Goal: Transaction & Acquisition: Purchase product/service

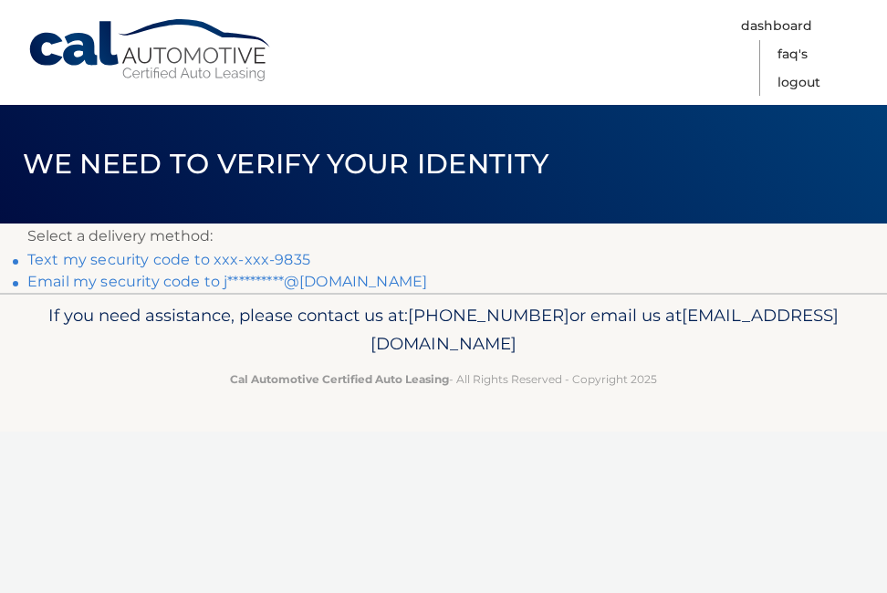
click at [125, 255] on link "Text my security code to xxx-xxx-9835" at bounding box center [168, 259] width 283 height 17
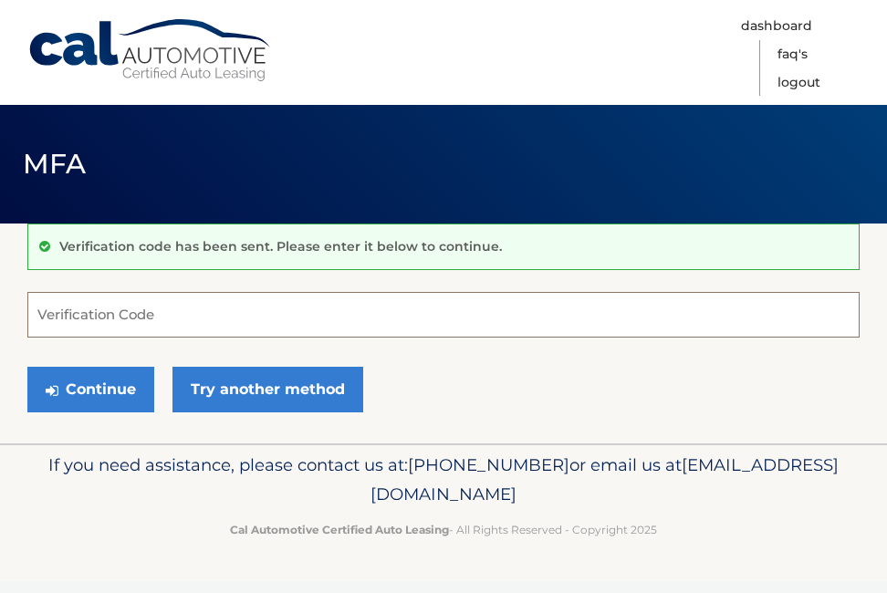
click at [111, 318] on input "Verification Code" at bounding box center [443, 315] width 832 height 46
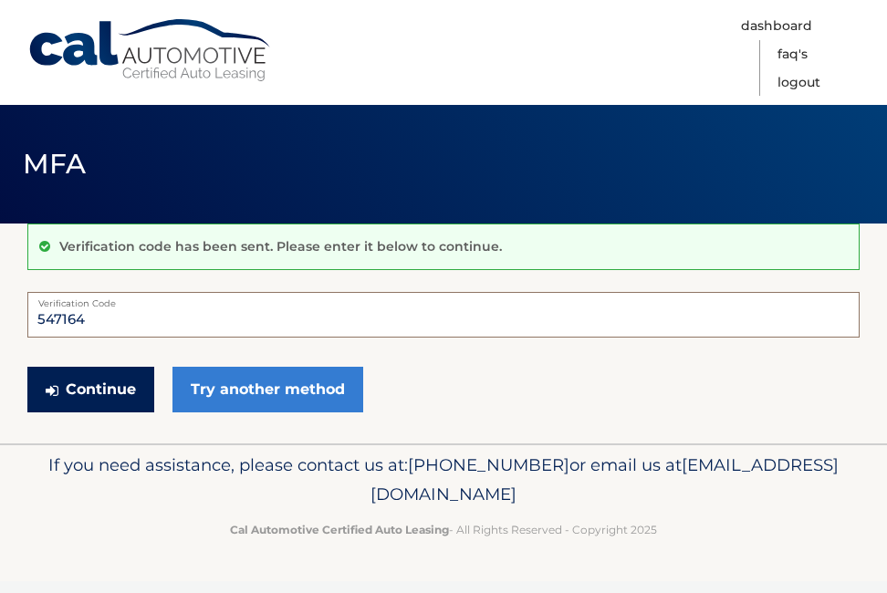
type input "547164"
click at [73, 381] on button "Continue" at bounding box center [90, 390] width 127 height 46
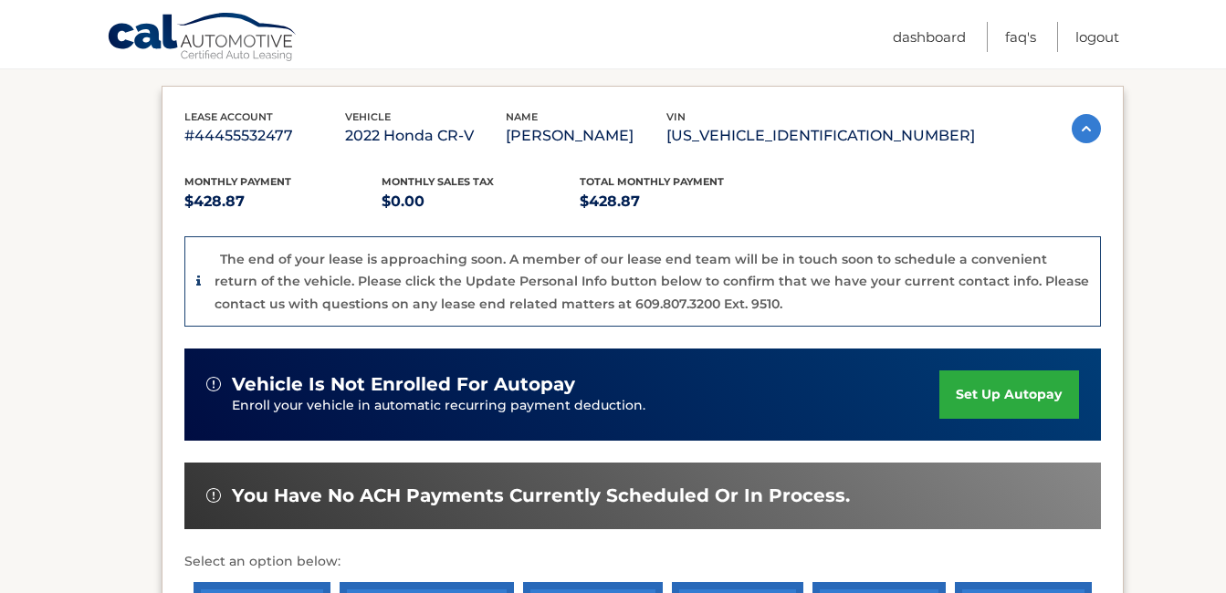
scroll to position [626, 0]
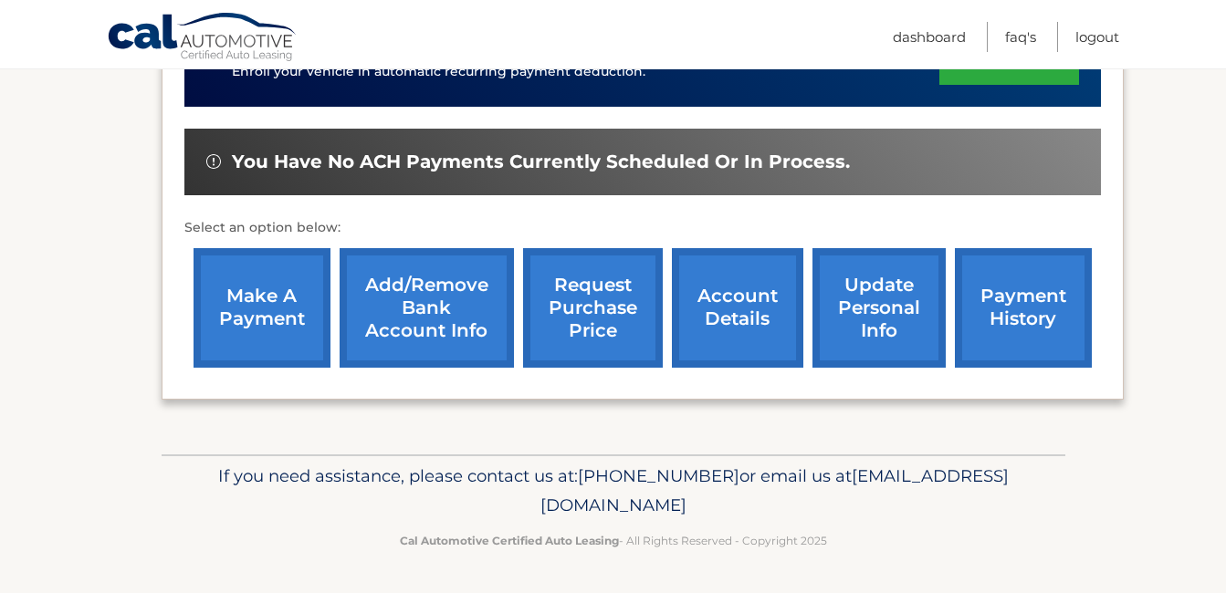
click at [271, 312] on link "make a payment" at bounding box center [261, 308] width 137 height 120
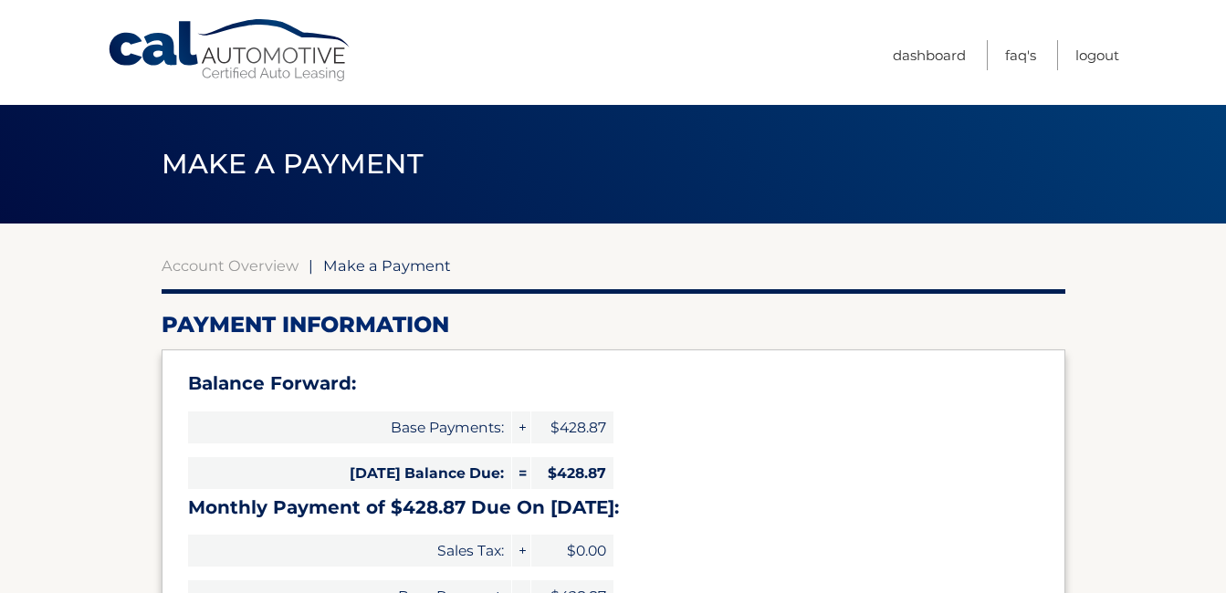
select select "OWVlYjIyNjItOGJlMC00NmVkLWExMjQtMDU1MTI1NGM0YTc1"
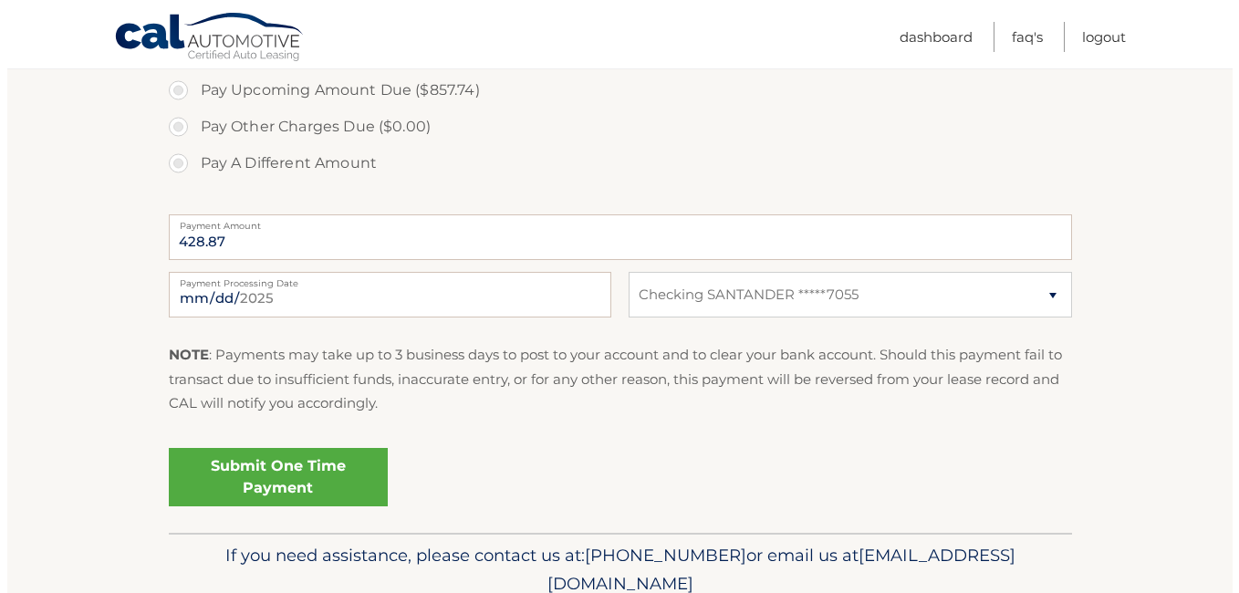
scroll to position [730, 0]
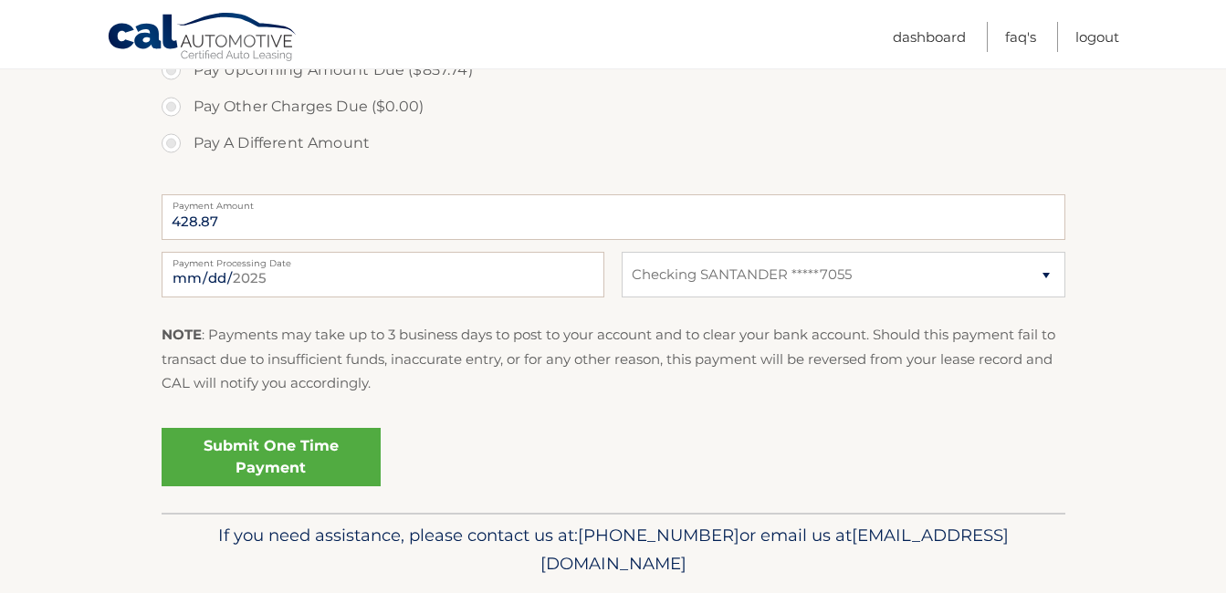
click at [280, 459] on link "Submit One Time Payment" at bounding box center [271, 457] width 219 height 58
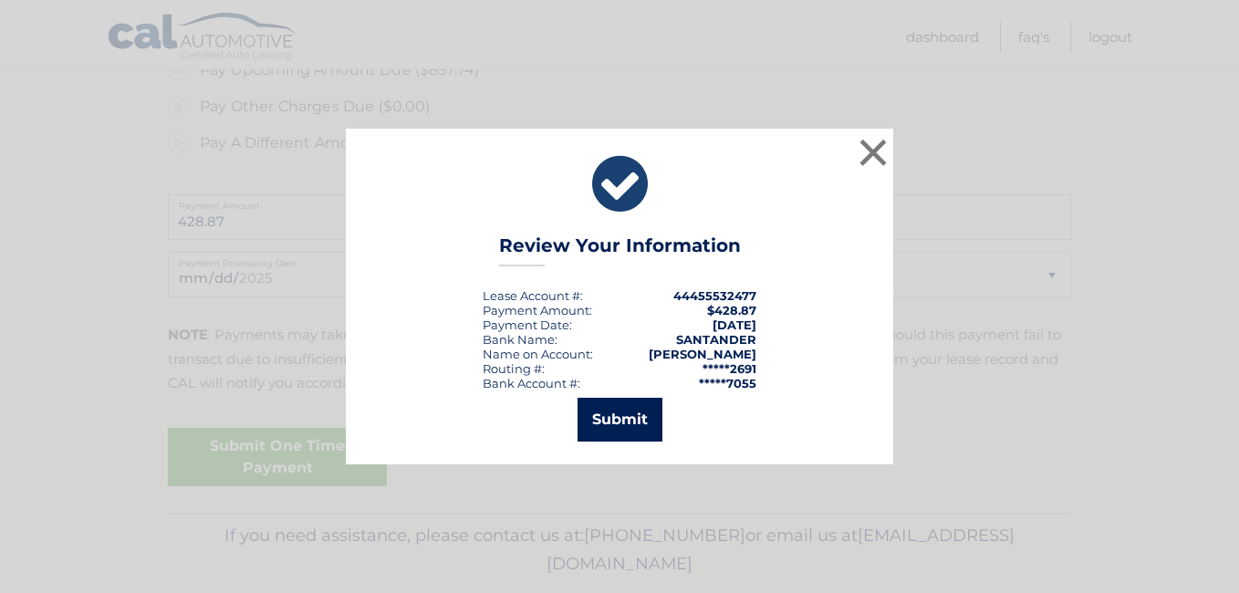
click at [618, 413] on button "Submit" at bounding box center [620, 420] width 85 height 44
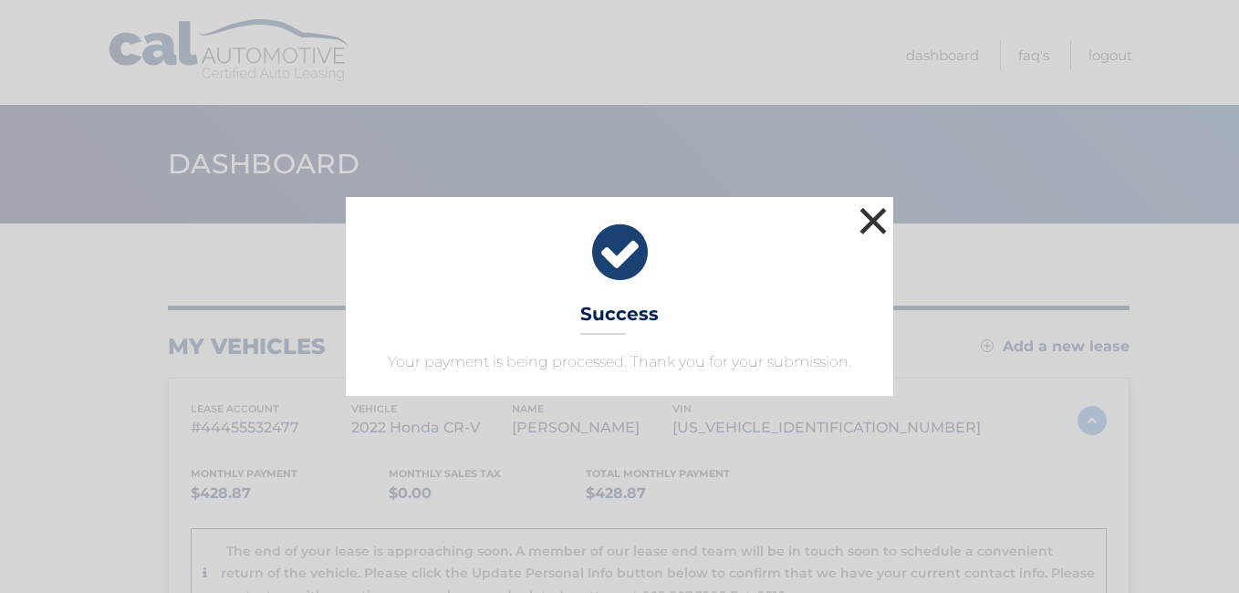
click at [863, 223] on button "×" at bounding box center [873, 221] width 37 height 37
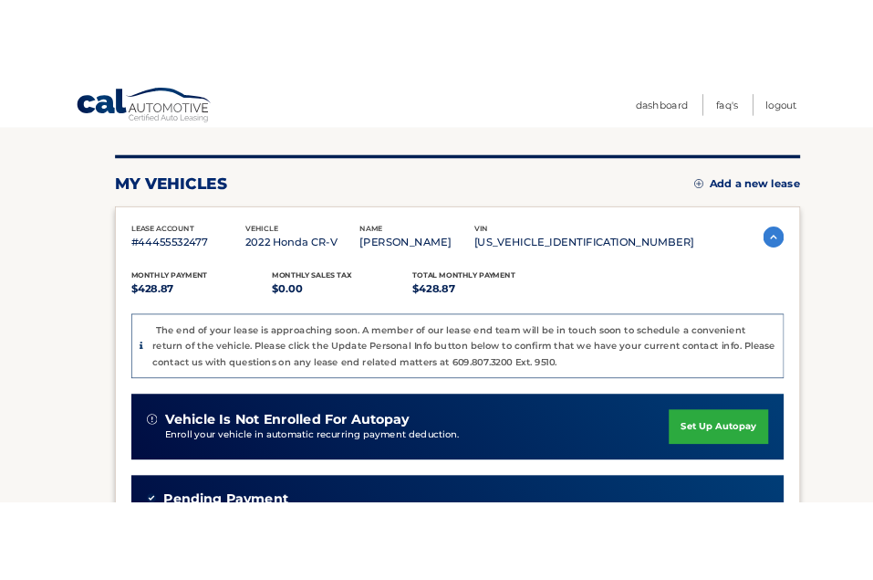
scroll to position [204, 0]
